Goal: Information Seeking & Learning: Compare options

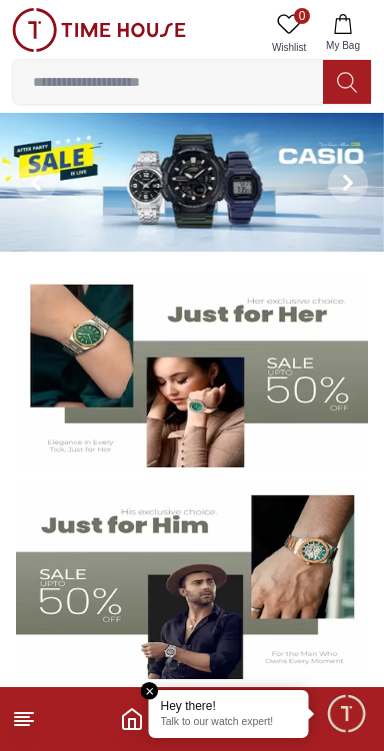
click at [94, 87] on input at bounding box center [168, 82] width 310 height 40
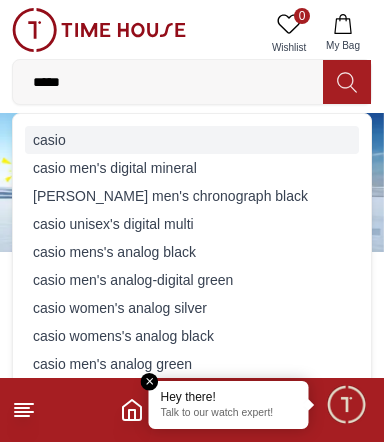
type input "****"
click at [28, 132] on div "casio" at bounding box center [192, 140] width 334 height 28
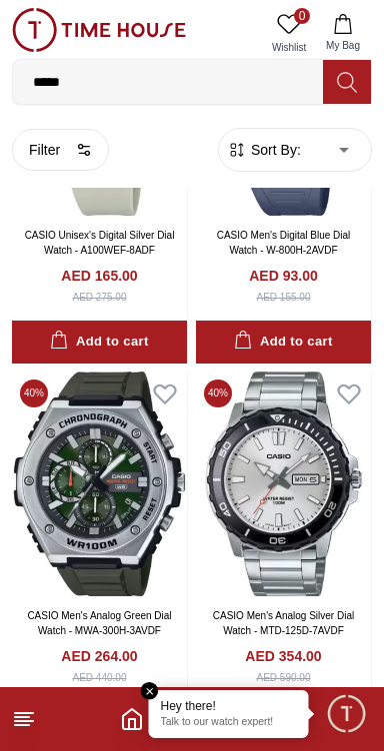
scroll to position [1777, 0]
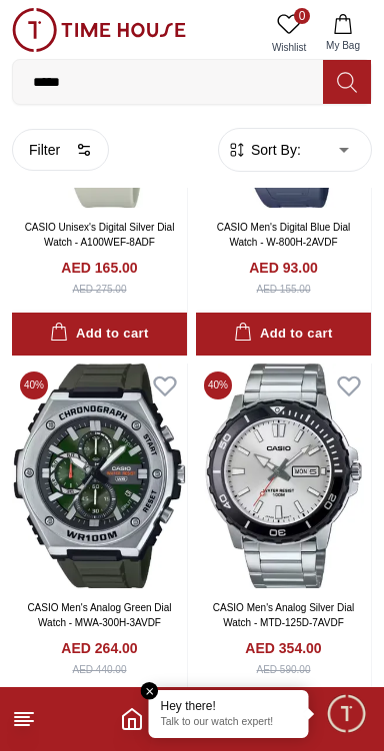
click at [276, 154] on span "Sort By:" at bounding box center [274, 150] width 54 height 20
click at [299, 147] on span "Sort By:" at bounding box center [274, 150] width 54 height 20
click at [332, 156] on body "100% Genuine products with International Warranty Shop From [GEOGRAPHIC_DATA] |…" at bounding box center [192, 340] width 384 height 4235
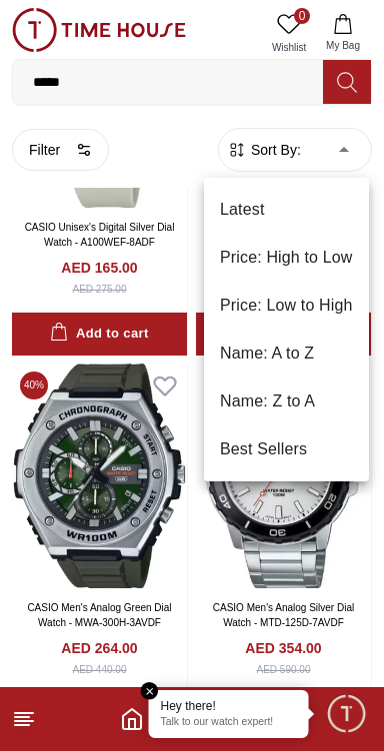
click at [249, 306] on li "Price: Low to High" at bounding box center [286, 306] width 165 height 48
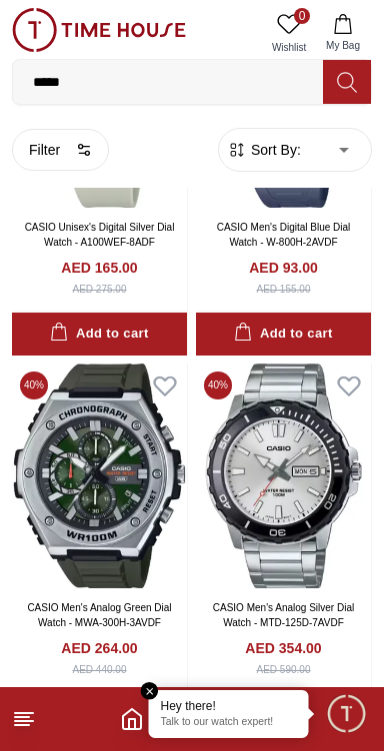
type input "*"
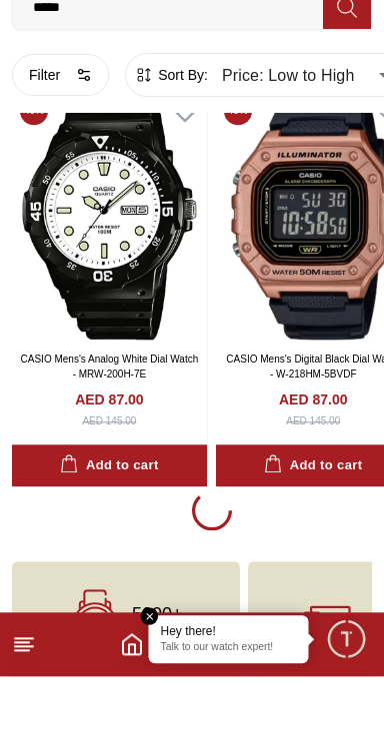
scroll to position [3732, 0]
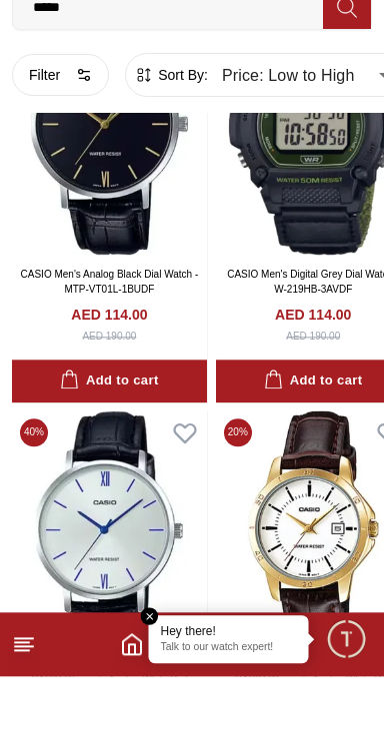
scroll to position [11626, 0]
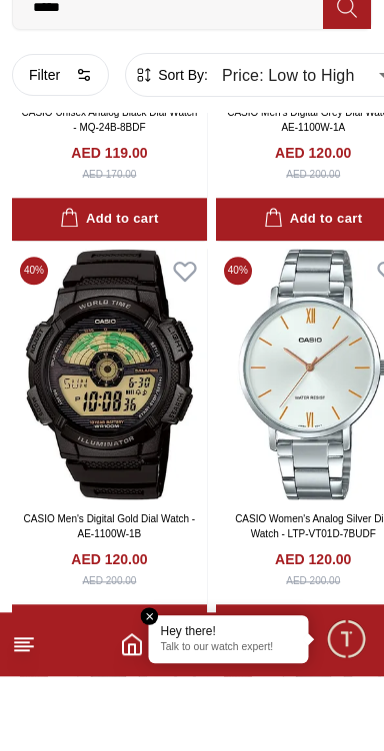
scroll to position [13847, 0]
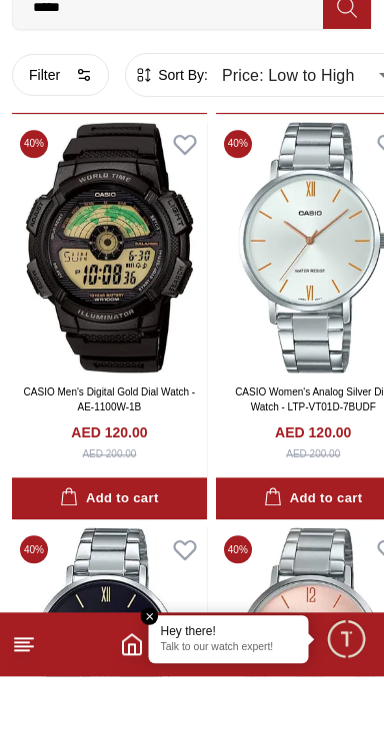
click at [52, 441] on footer at bounding box center [192, 719] width 384 height 64
click at [32, 441] on icon at bounding box center [24, 719] width 24 height 24
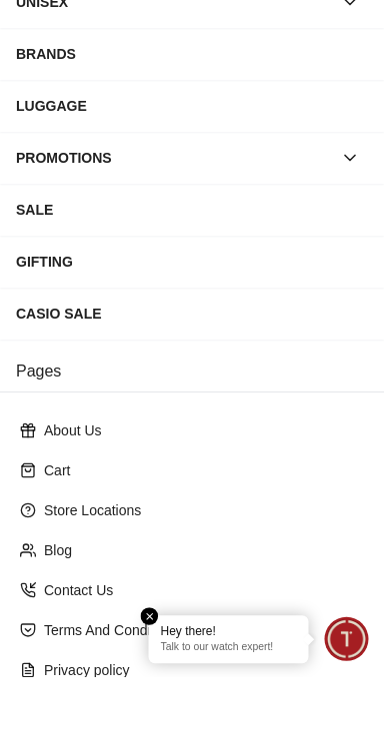
scroll to position [320, 0]
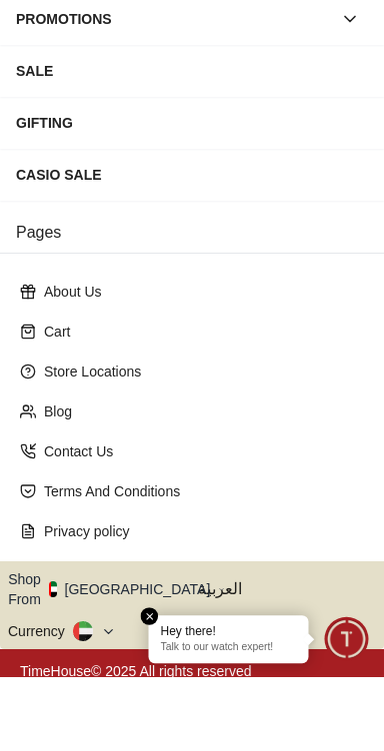
click at [131, 441] on button "Shop From [GEOGRAPHIC_DATA]" at bounding box center [116, 664] width 217 height 40
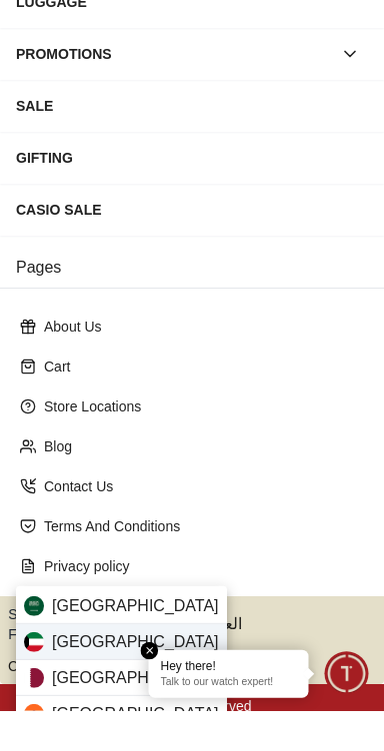
click at [133, 441] on div "[GEOGRAPHIC_DATA]" at bounding box center [121, 682] width 211 height 36
